Goal: Information Seeking & Learning: Learn about a topic

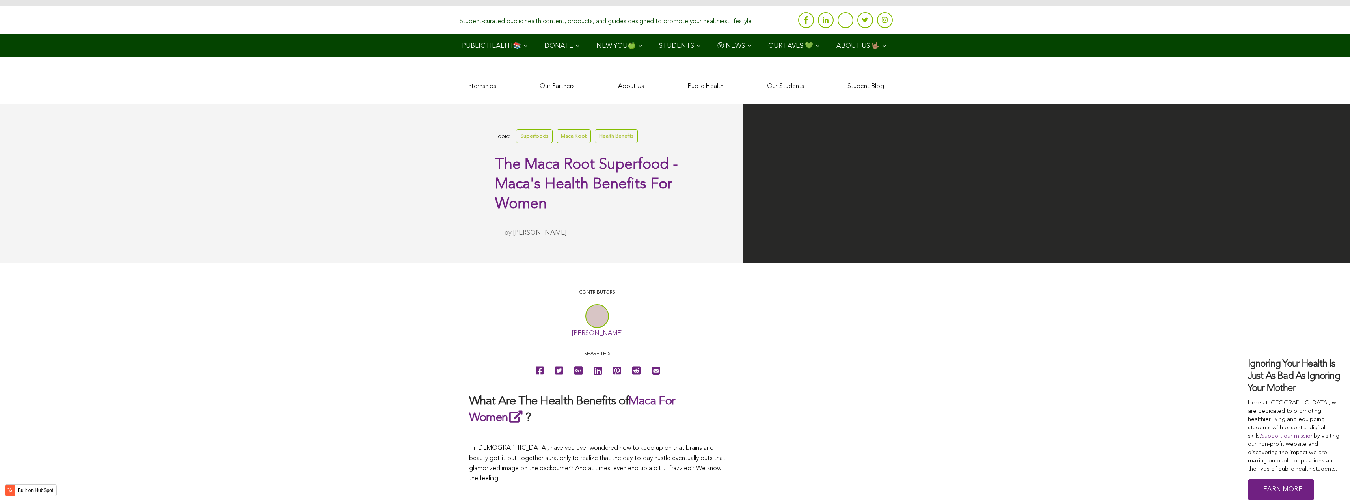
scroll to position [1903, 0]
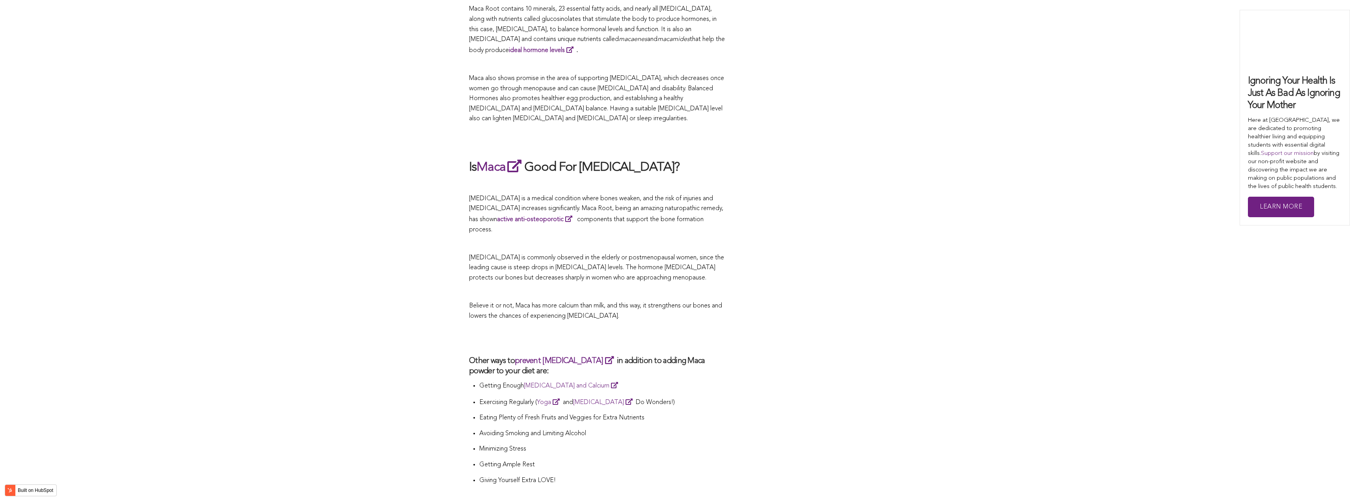
click at [552, 253] on p "[MEDICAL_DATA] is commonly observed in the elderly or postmenopausal women, sin…" at bounding box center [597, 268] width 256 height 30
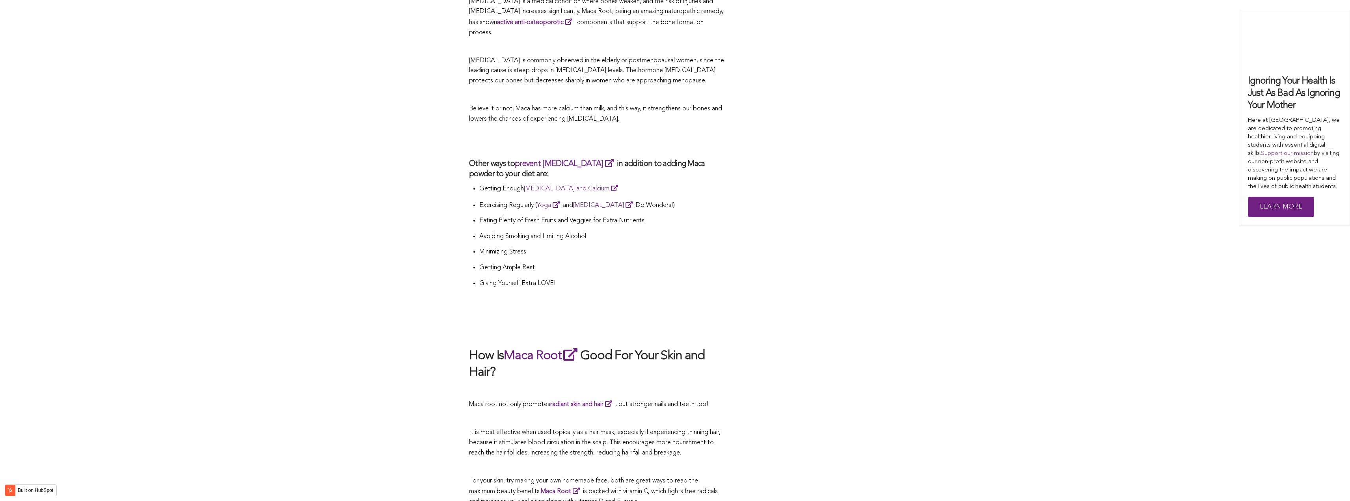
scroll to position [2179, 0]
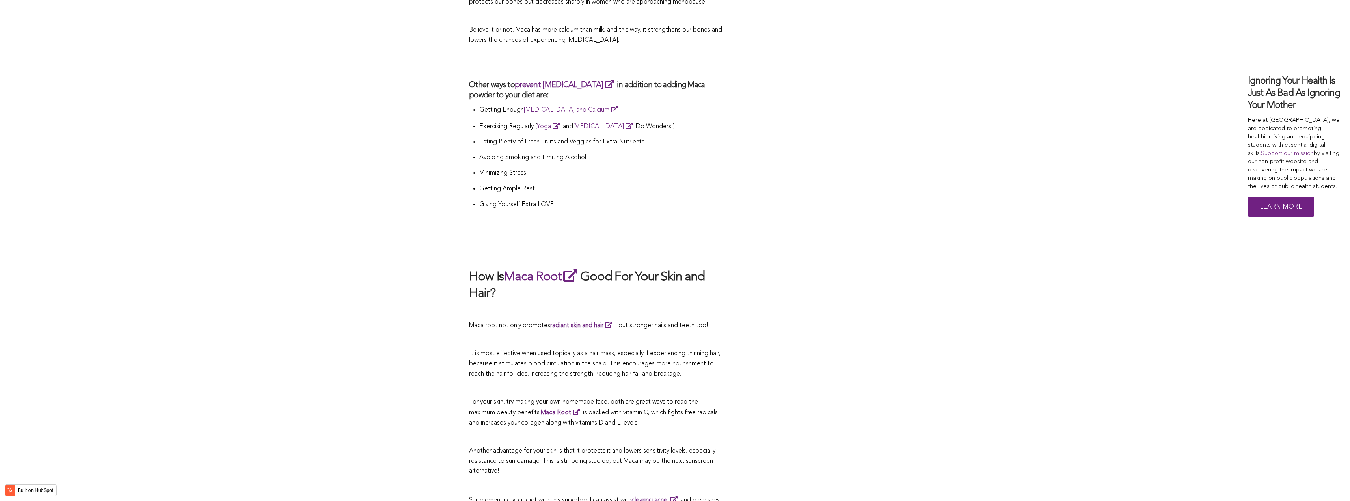
click at [618, 53] on h2 at bounding box center [597, 62] width 256 height 18
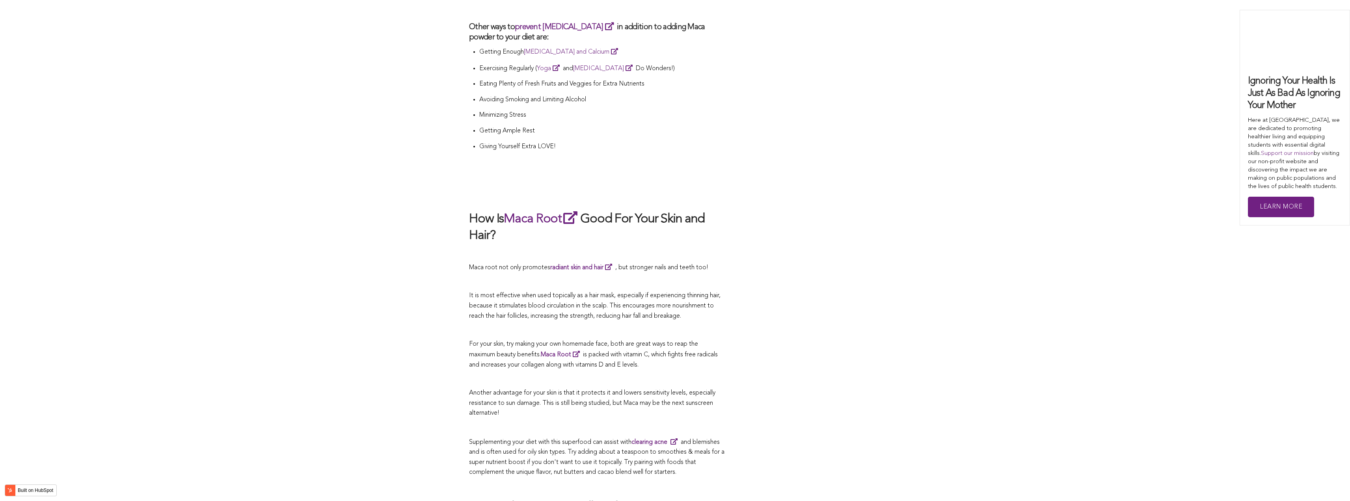
click at [501, 277] on p at bounding box center [597, 282] width 256 height 10
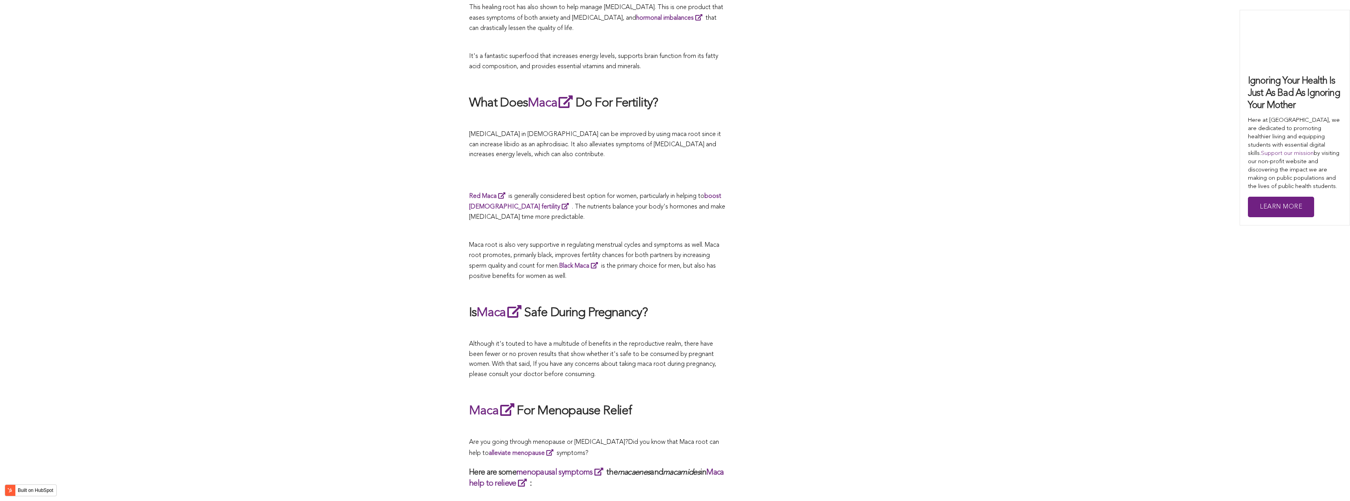
click at [601, 250] on span "Maca root is also very supportive in regulating menstrual cycles and symptoms a…" at bounding box center [594, 260] width 250 height 37
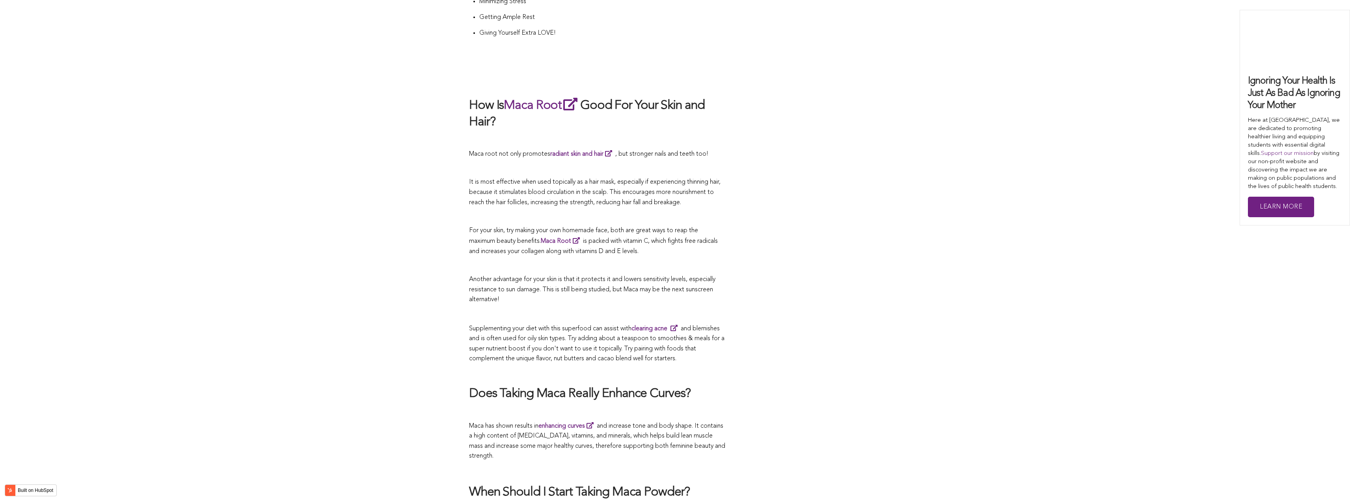
scroll to position [1959, 0]
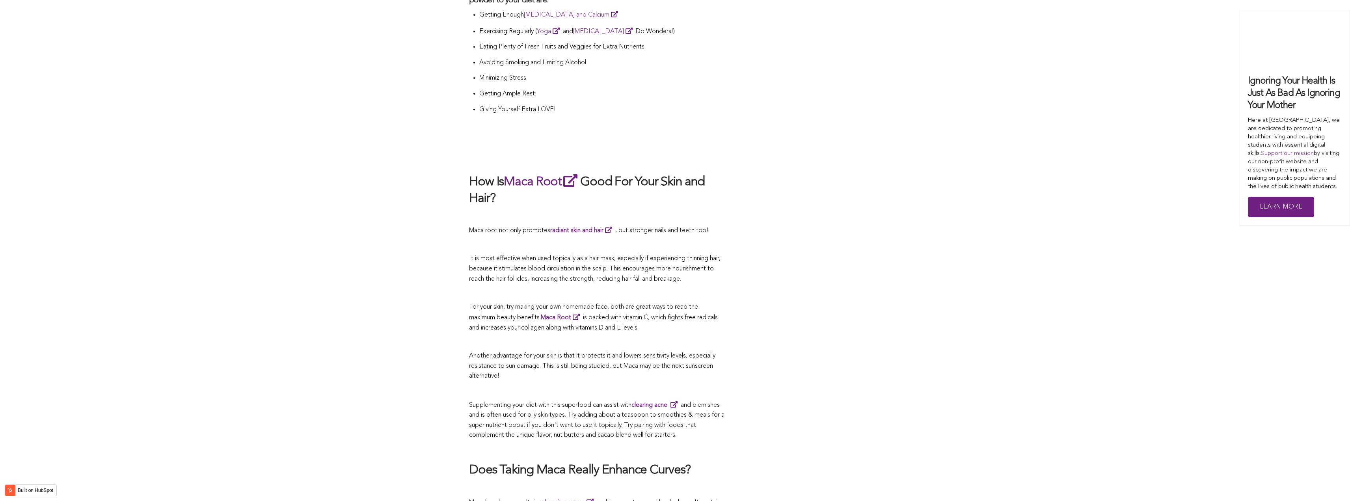
scroll to position [1509, 0]
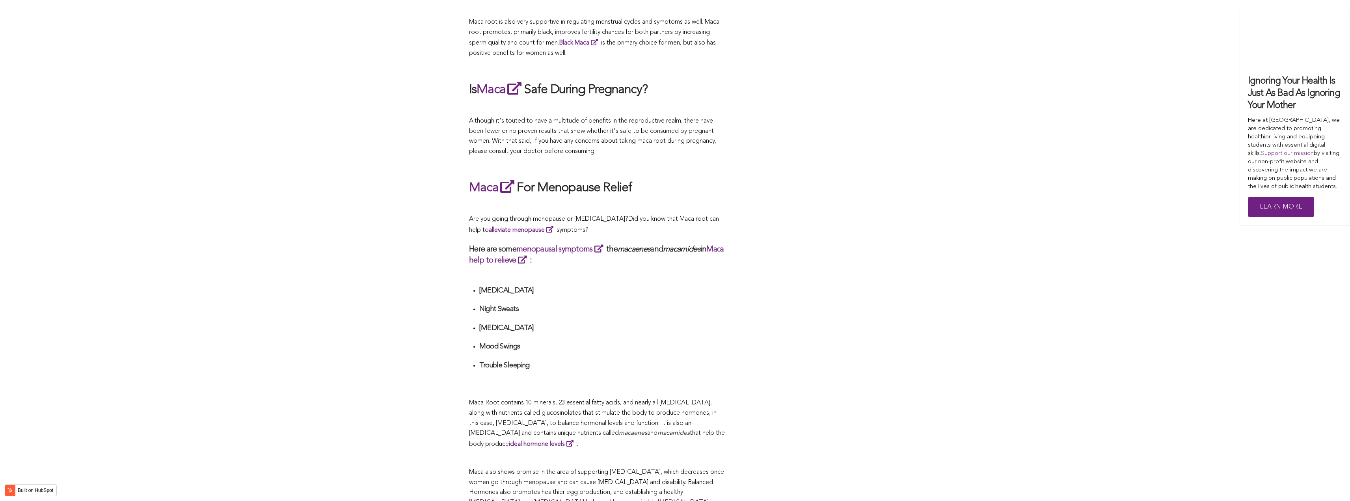
click at [682, 250] on h3 "Here are some menopausal symptoms the macaenes and macamides in Maca help to re…" at bounding box center [597, 255] width 256 height 22
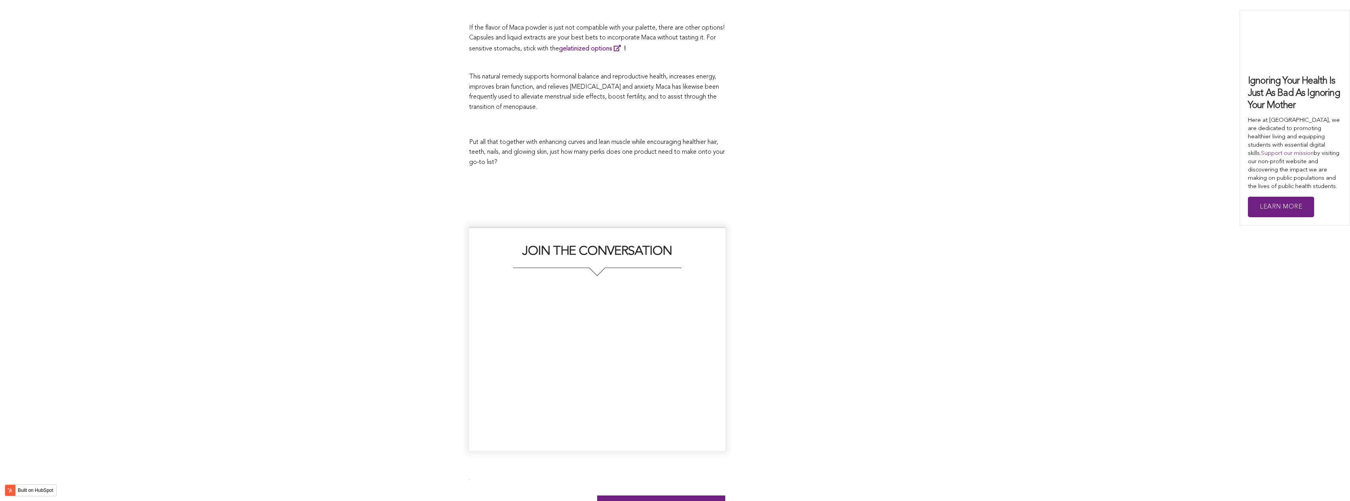
click at [636, 250] on div "JOIN THE CONVERSATION" at bounding box center [597, 339] width 256 height 224
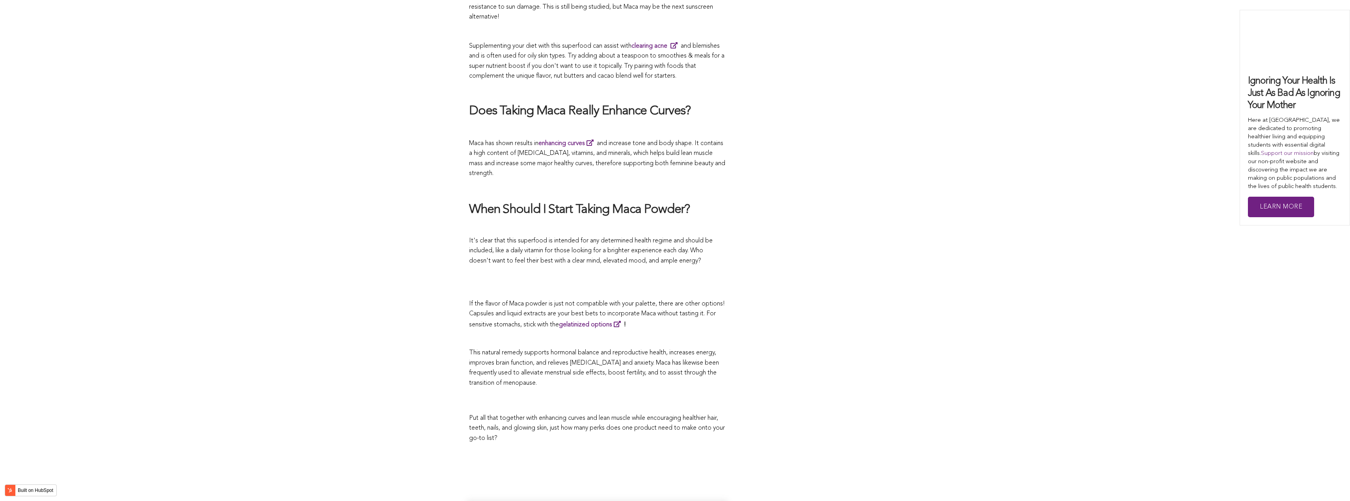
scroll to position [1376, 0]
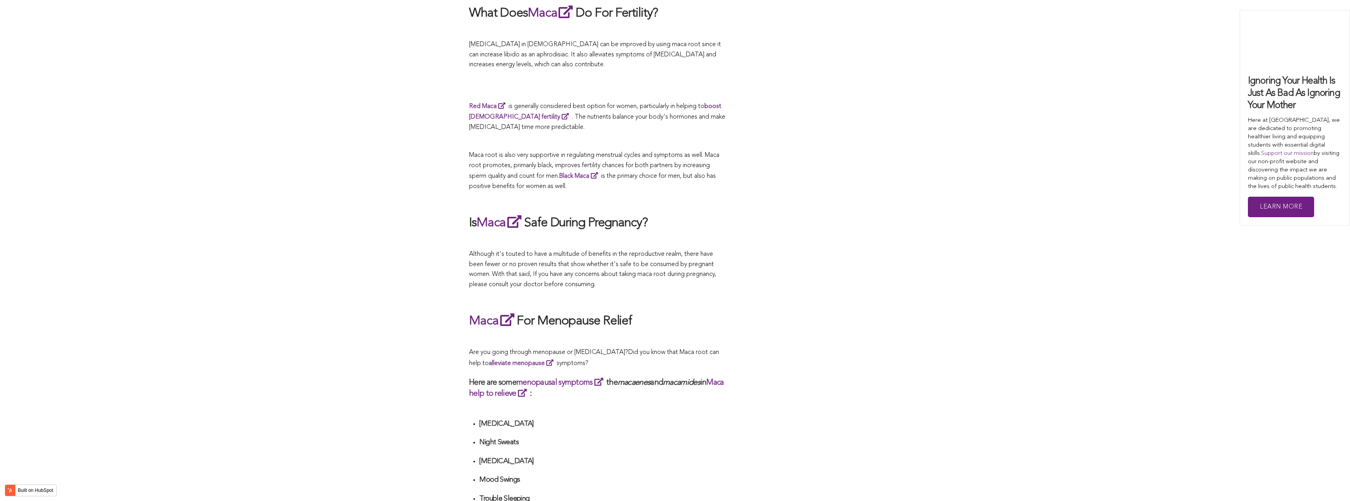
click at [831, 250] on div "CONTRIBUTORS [PERSON_NAME] Share this What Are The Health Benefits of Maca For …" at bounding box center [675, 346] width 412 height 2788
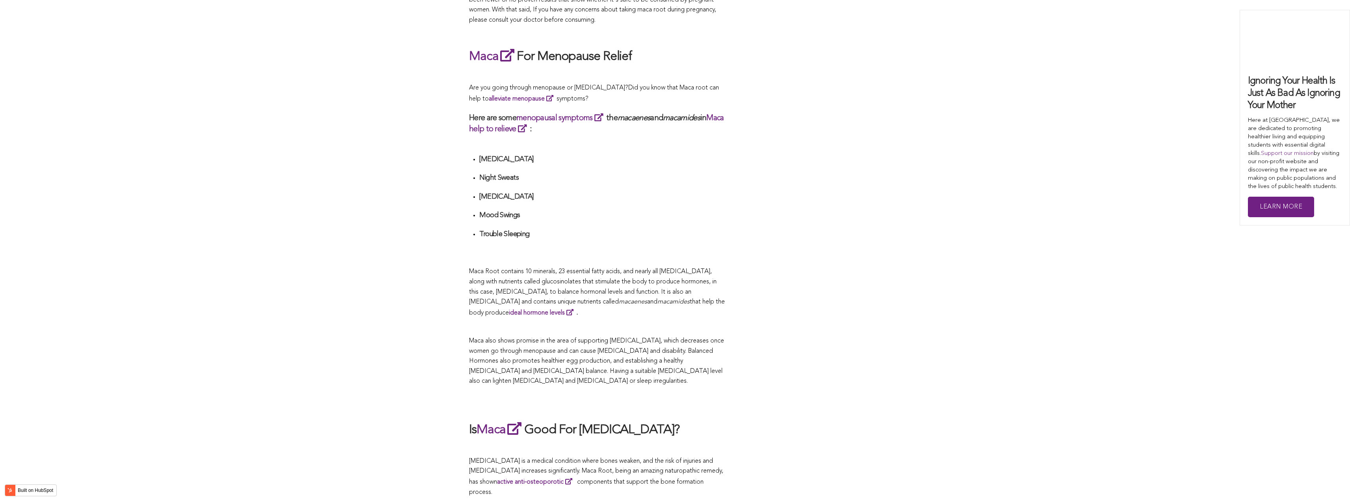
click at [833, 250] on div "CONTRIBUTORS [PERSON_NAME] Share this What Are The Health Benefits of Maca For …" at bounding box center [675, 82] width 412 height 2788
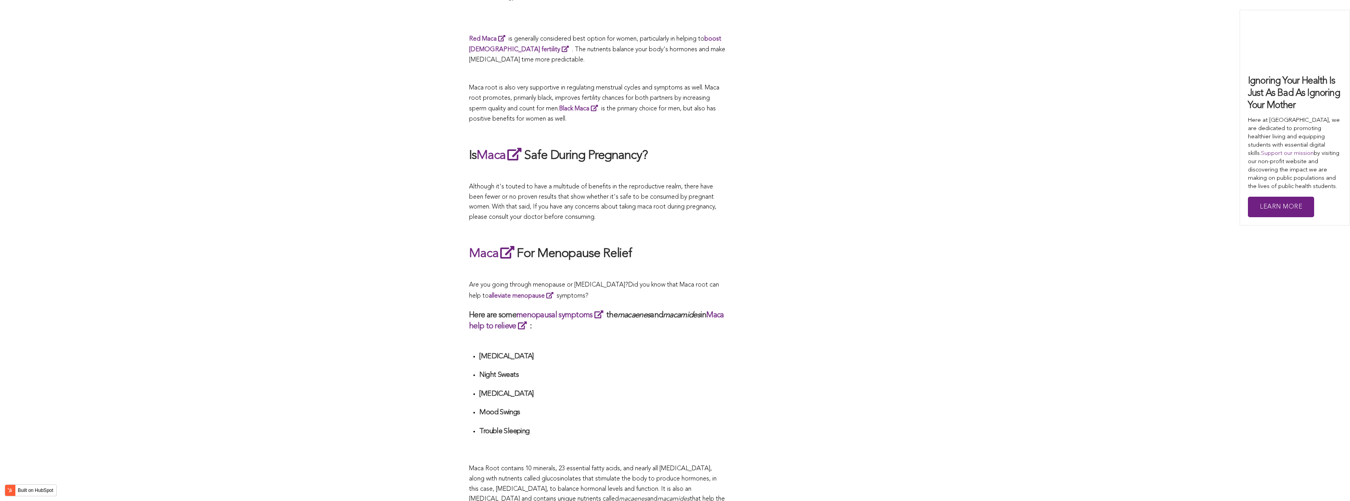
scroll to position [1404, 0]
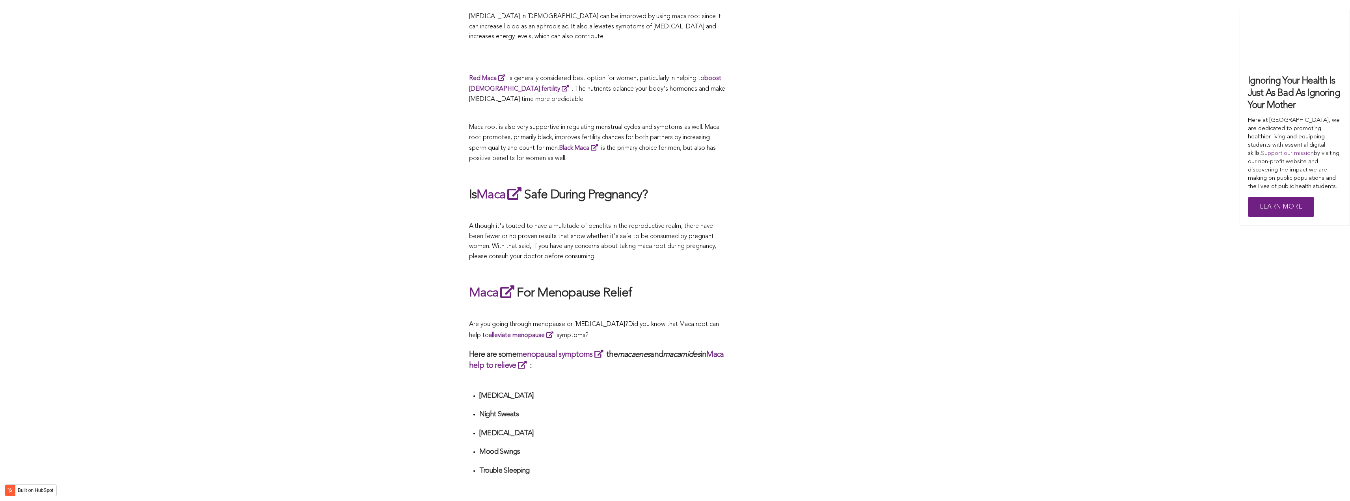
click at [701, 396] on ul "[MEDICAL_DATA] Night Sweats [MEDICAL_DATA] Mood Swings Trouble Sleeping" at bounding box center [602, 442] width 246 height 102
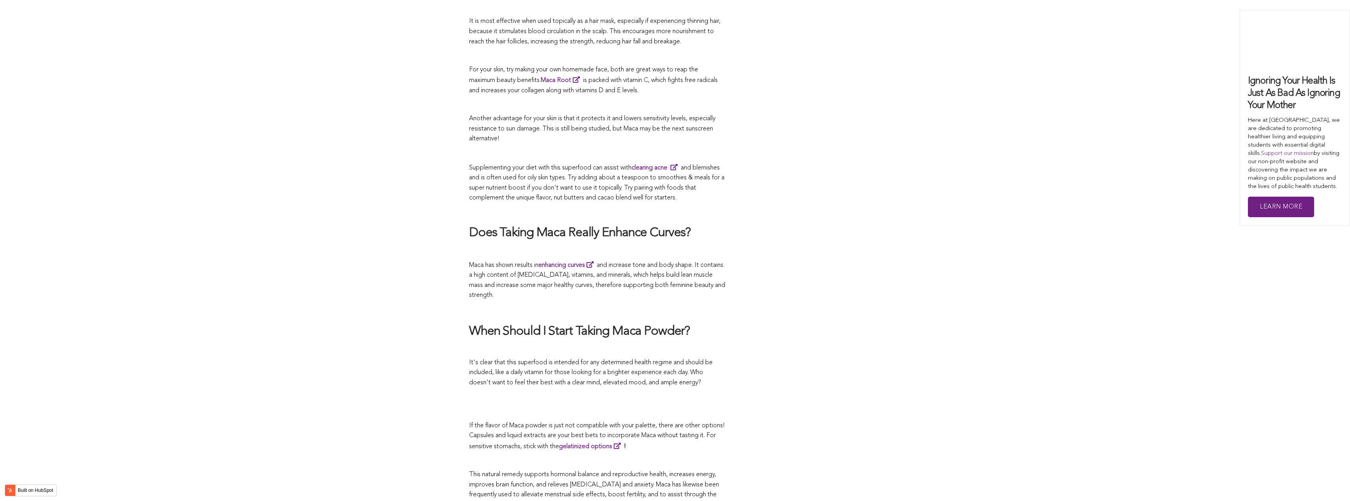
click at [720, 260] on p "Maca has shown results in enhancing curves and increase tone and body shape. It…" at bounding box center [597, 280] width 256 height 41
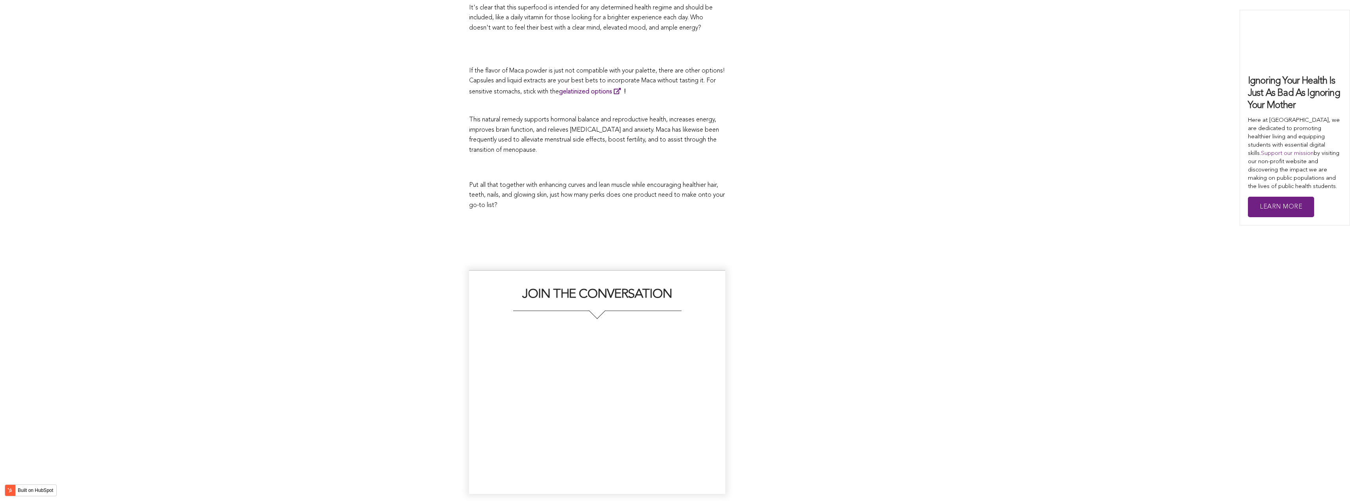
scroll to position [2906, 0]
